Goal: Transaction & Acquisition: Purchase product/service

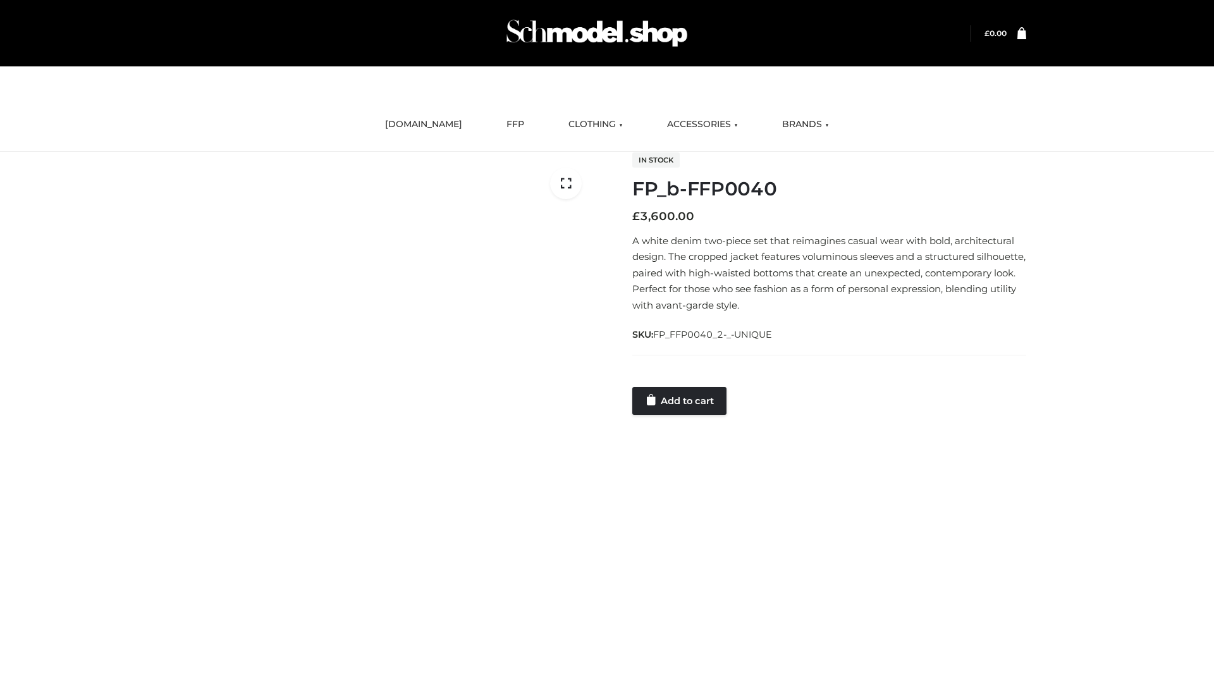
click at [680, 400] on link "Add to cart" at bounding box center [679, 401] width 94 height 28
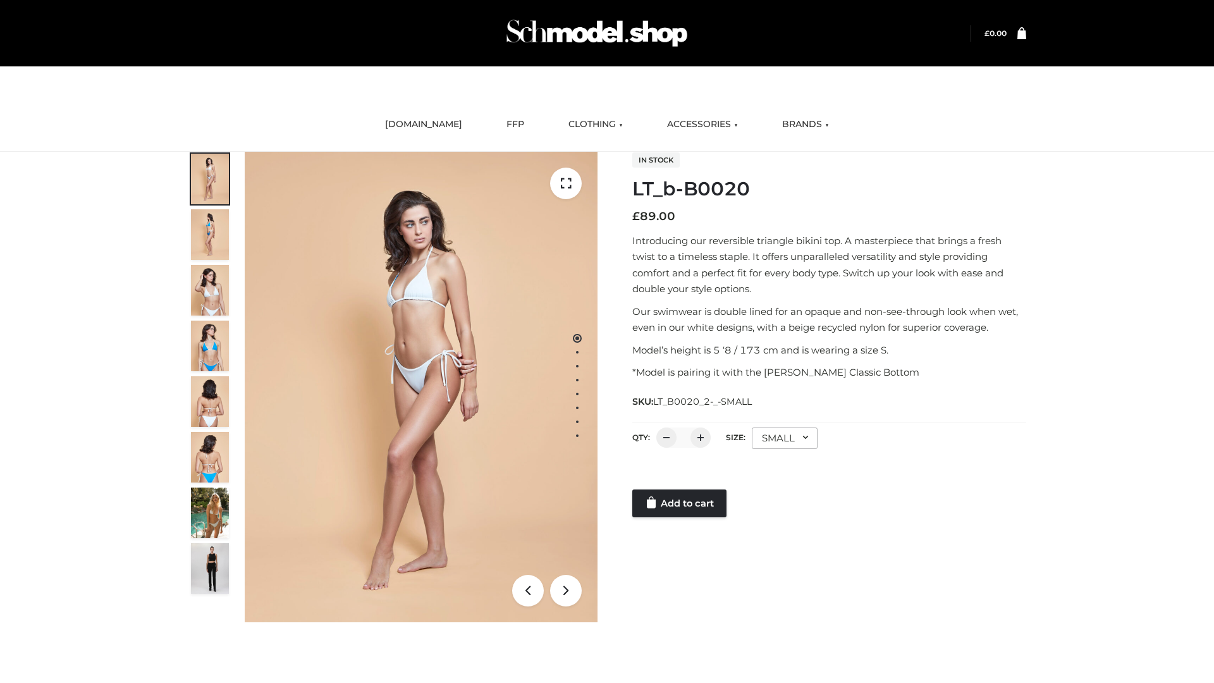
click at [680, 503] on link "Add to cart" at bounding box center [679, 503] width 94 height 28
